Goal: Navigation & Orientation: Understand site structure

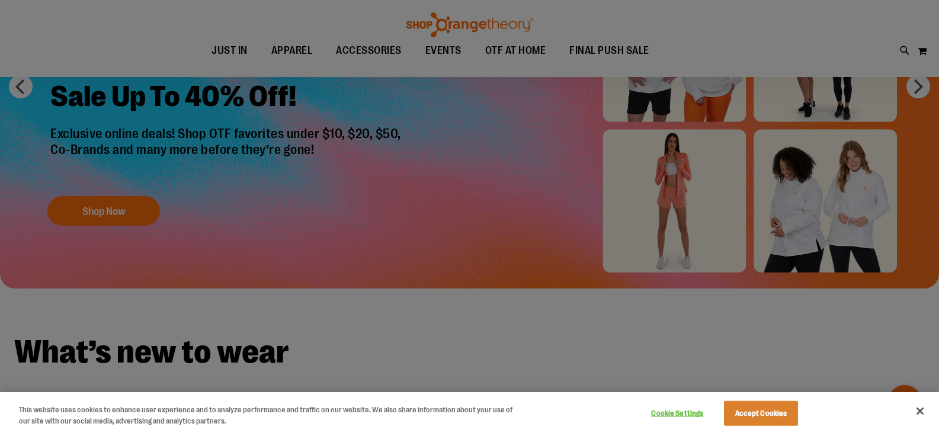
scroll to position [177, 0]
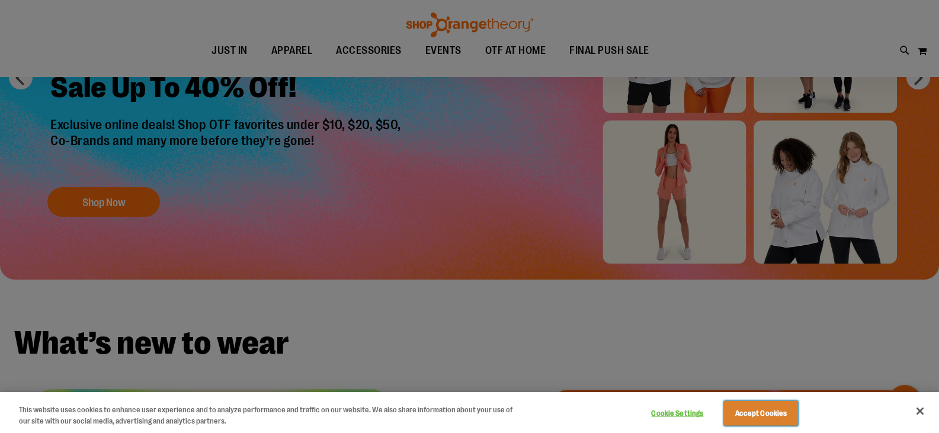
click at [779, 415] on button "Accept Cookies" at bounding box center [761, 413] width 74 height 25
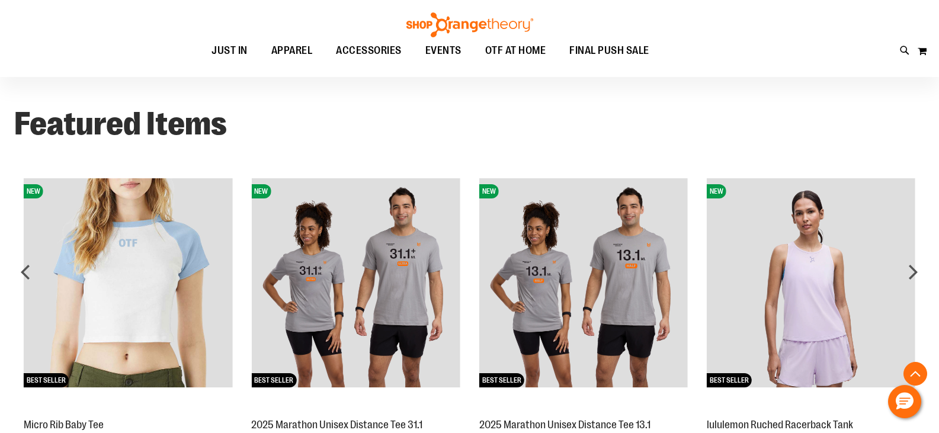
scroll to position [883, 0]
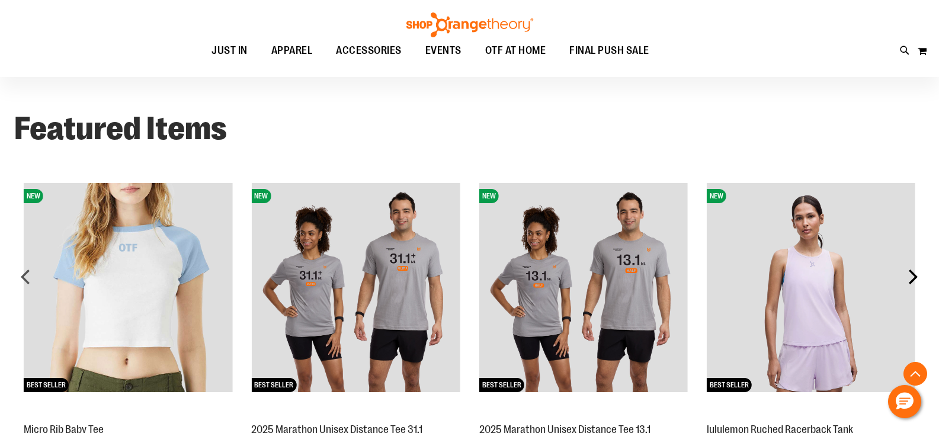
click at [913, 278] on div "next" at bounding box center [913, 277] width 24 height 24
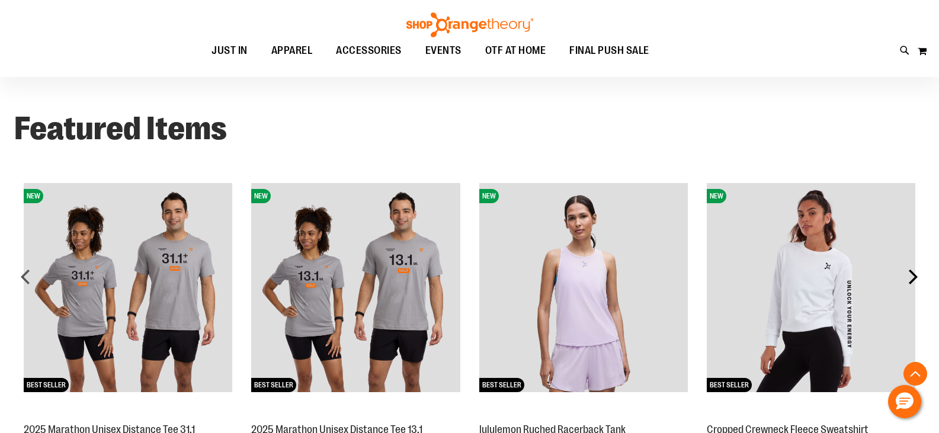
click at [913, 278] on div "next" at bounding box center [913, 277] width 24 height 24
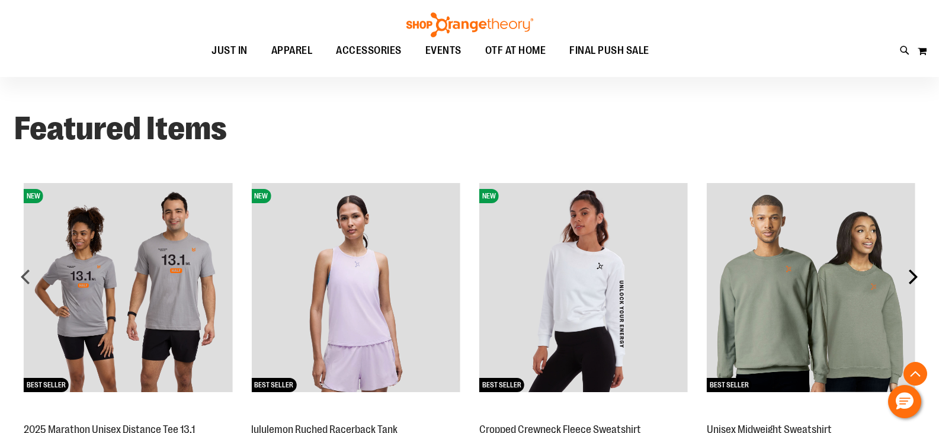
click at [913, 278] on div "next" at bounding box center [913, 277] width 24 height 24
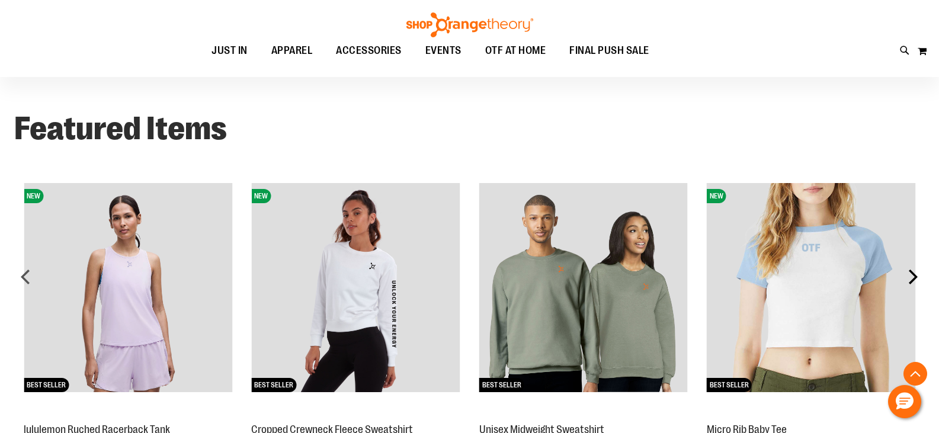
click at [913, 278] on div "next" at bounding box center [913, 277] width 24 height 24
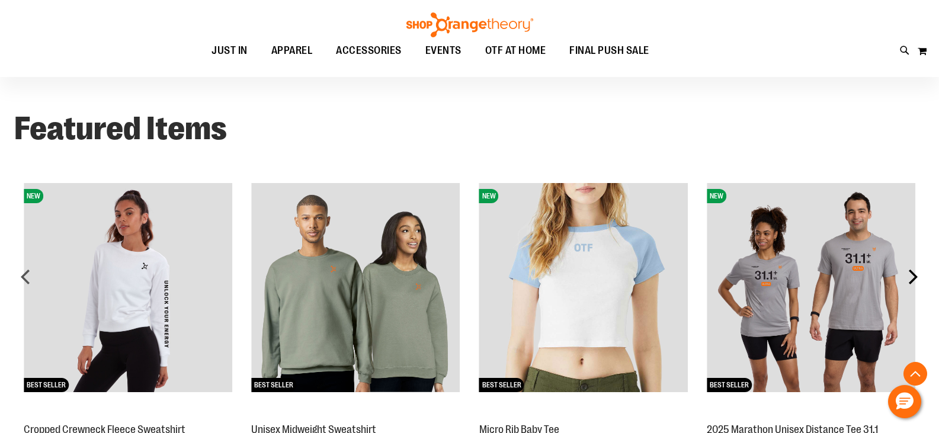
click at [913, 278] on div "next" at bounding box center [913, 277] width 24 height 24
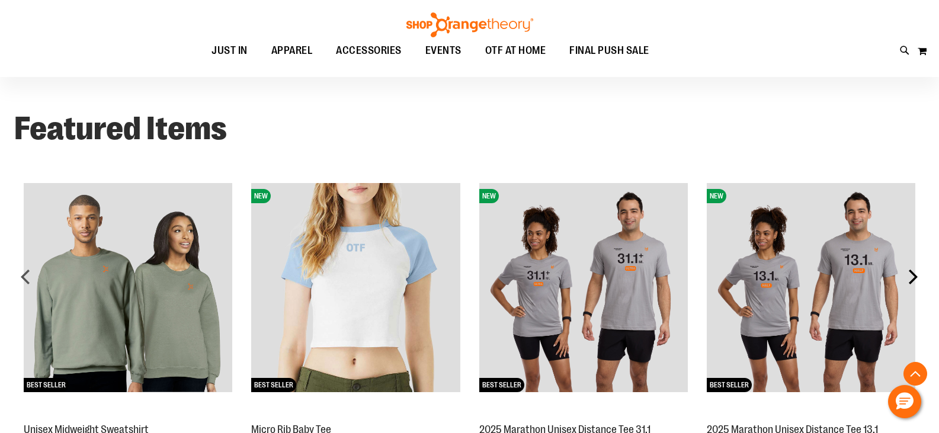
click at [913, 278] on div "next" at bounding box center [913, 277] width 24 height 24
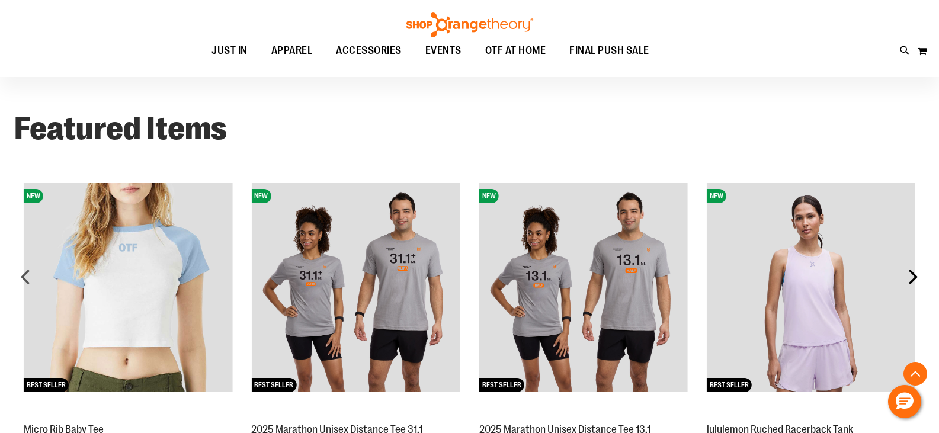
click at [913, 278] on div "next" at bounding box center [913, 277] width 24 height 24
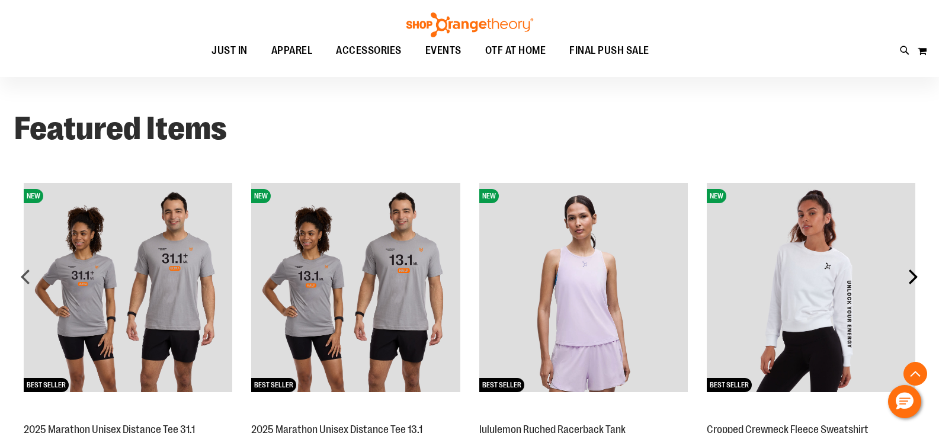
click at [913, 278] on div "next" at bounding box center [913, 277] width 24 height 24
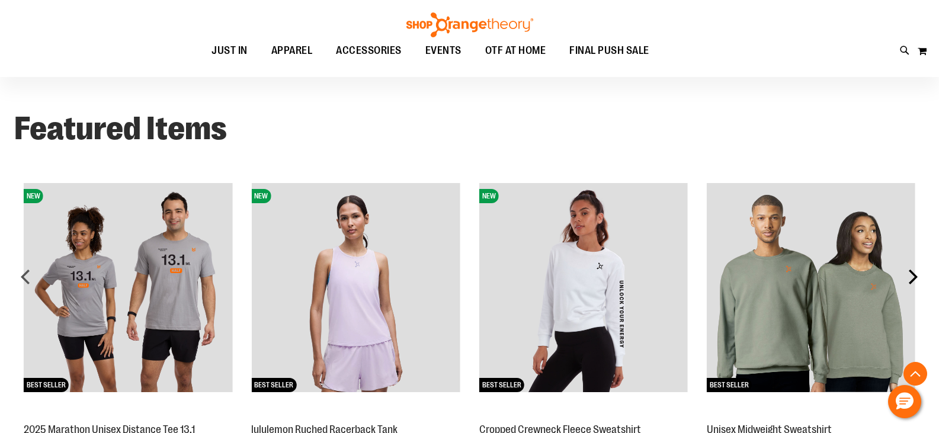
click at [913, 278] on div "next" at bounding box center [913, 277] width 24 height 24
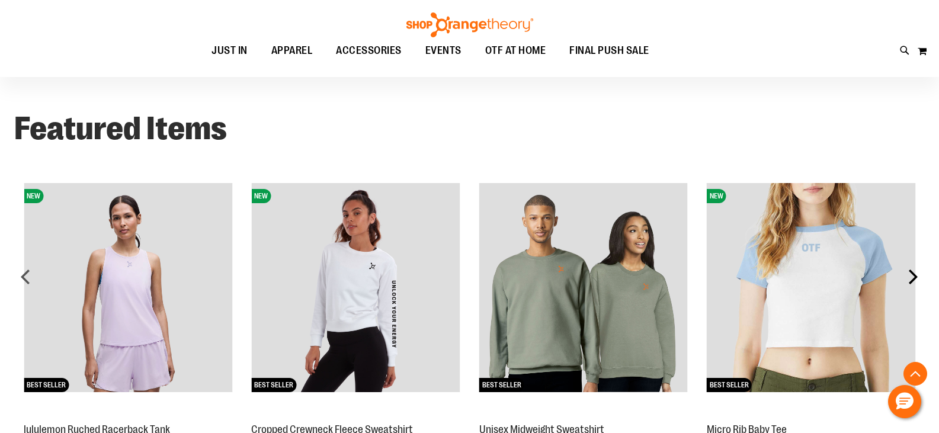
click at [913, 278] on div "next" at bounding box center [913, 277] width 24 height 24
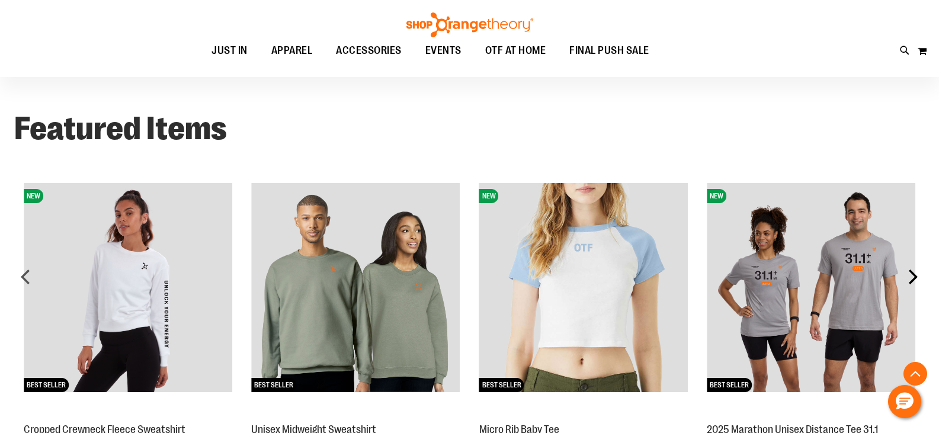
click at [913, 278] on div "next" at bounding box center [913, 277] width 24 height 24
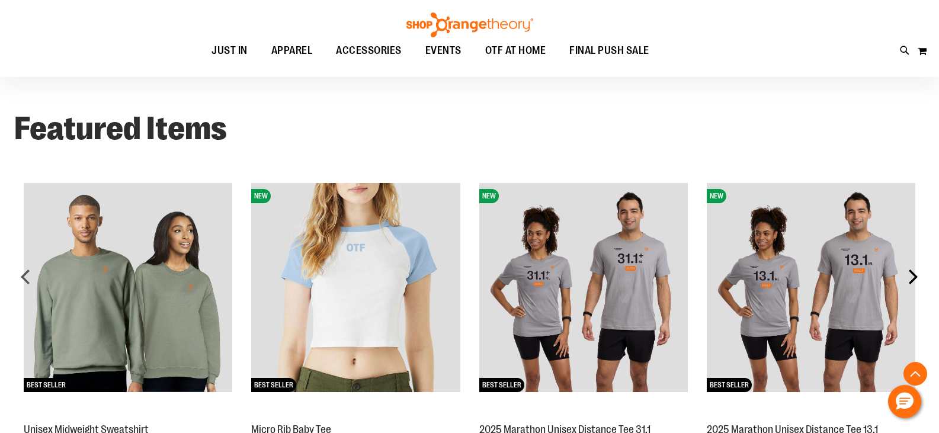
click at [913, 278] on div "next" at bounding box center [913, 277] width 24 height 24
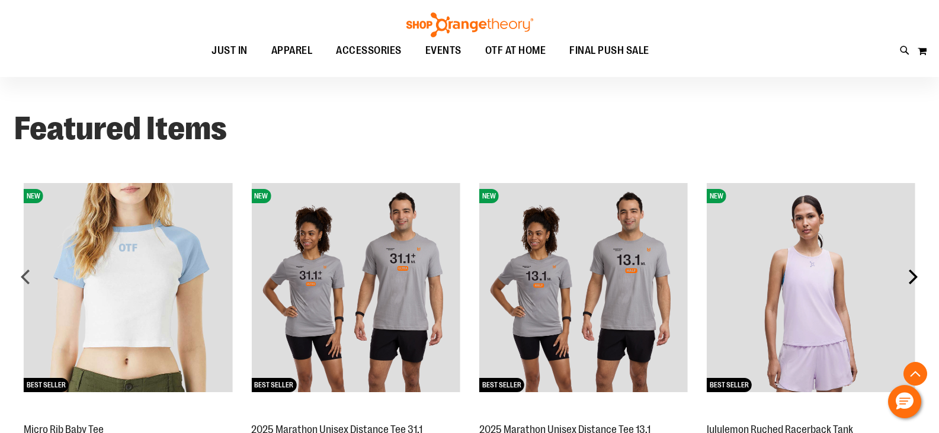
click at [913, 278] on div "next" at bounding box center [913, 277] width 24 height 24
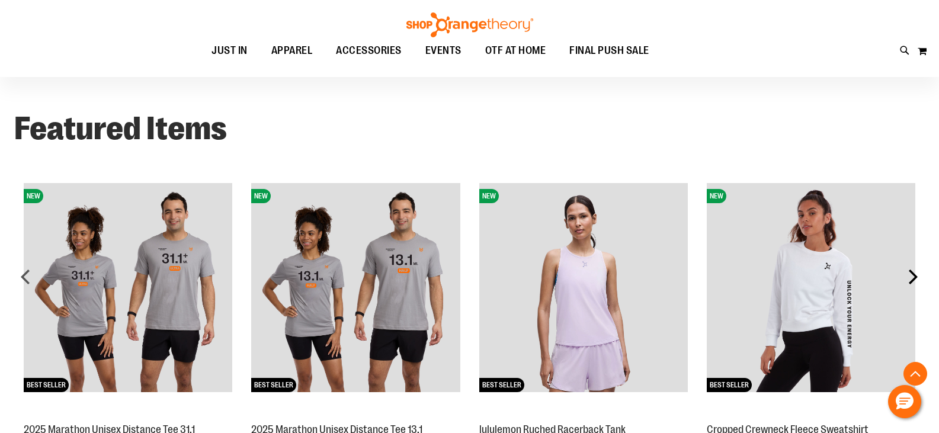
click at [913, 278] on div "next" at bounding box center [913, 277] width 24 height 24
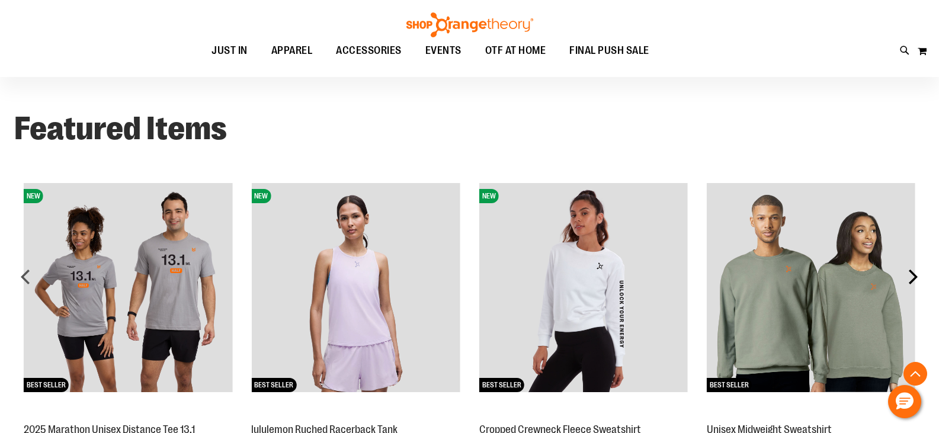
click at [913, 278] on div "next" at bounding box center [913, 277] width 24 height 24
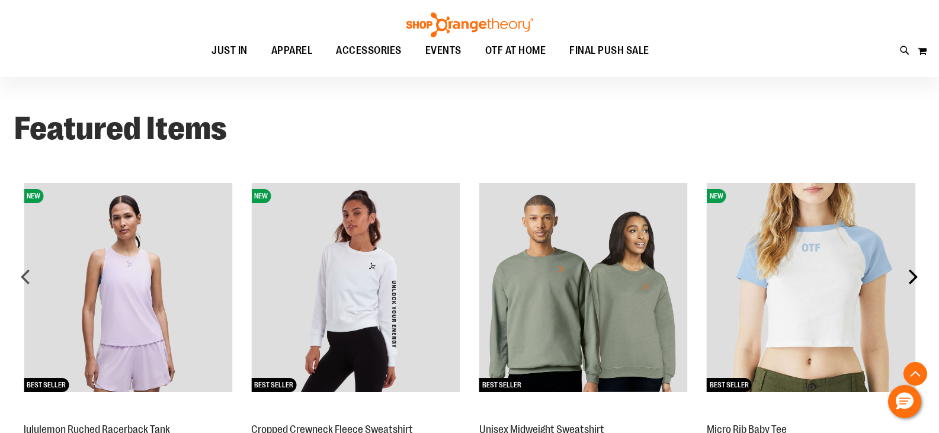
click at [913, 278] on div "next" at bounding box center [913, 277] width 24 height 24
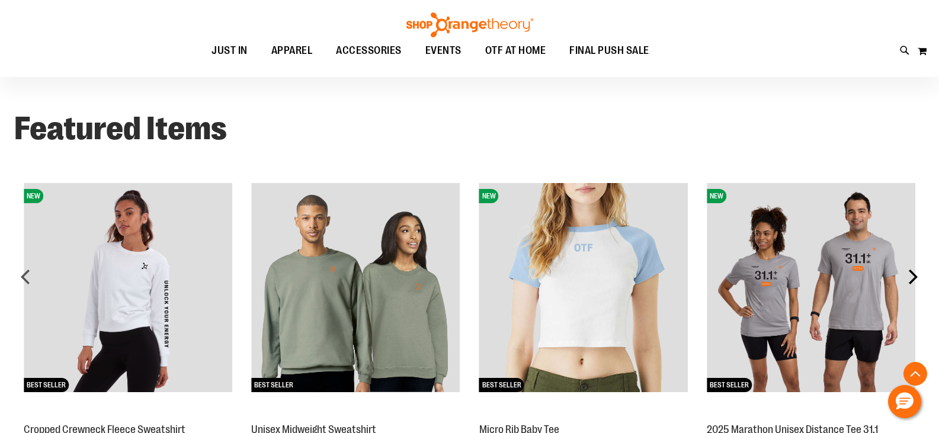
click at [913, 278] on div "next" at bounding box center [913, 277] width 24 height 24
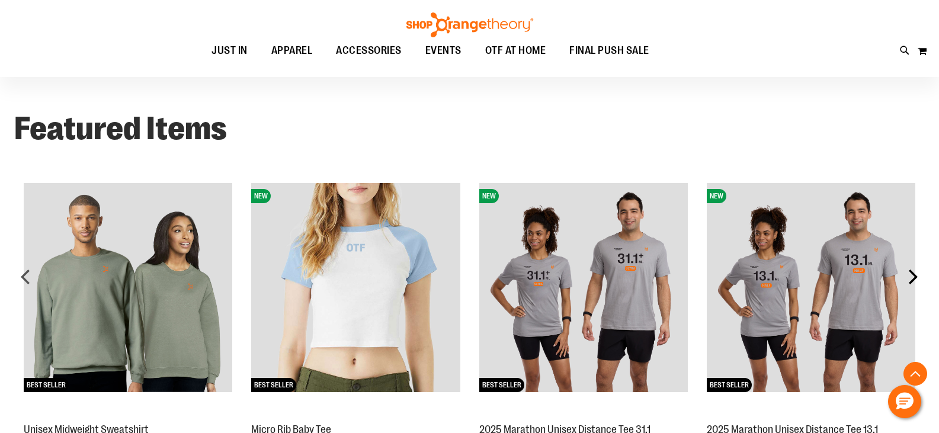
click at [913, 278] on div "next" at bounding box center [913, 277] width 24 height 24
